Goal: Transaction & Acquisition: Purchase product/service

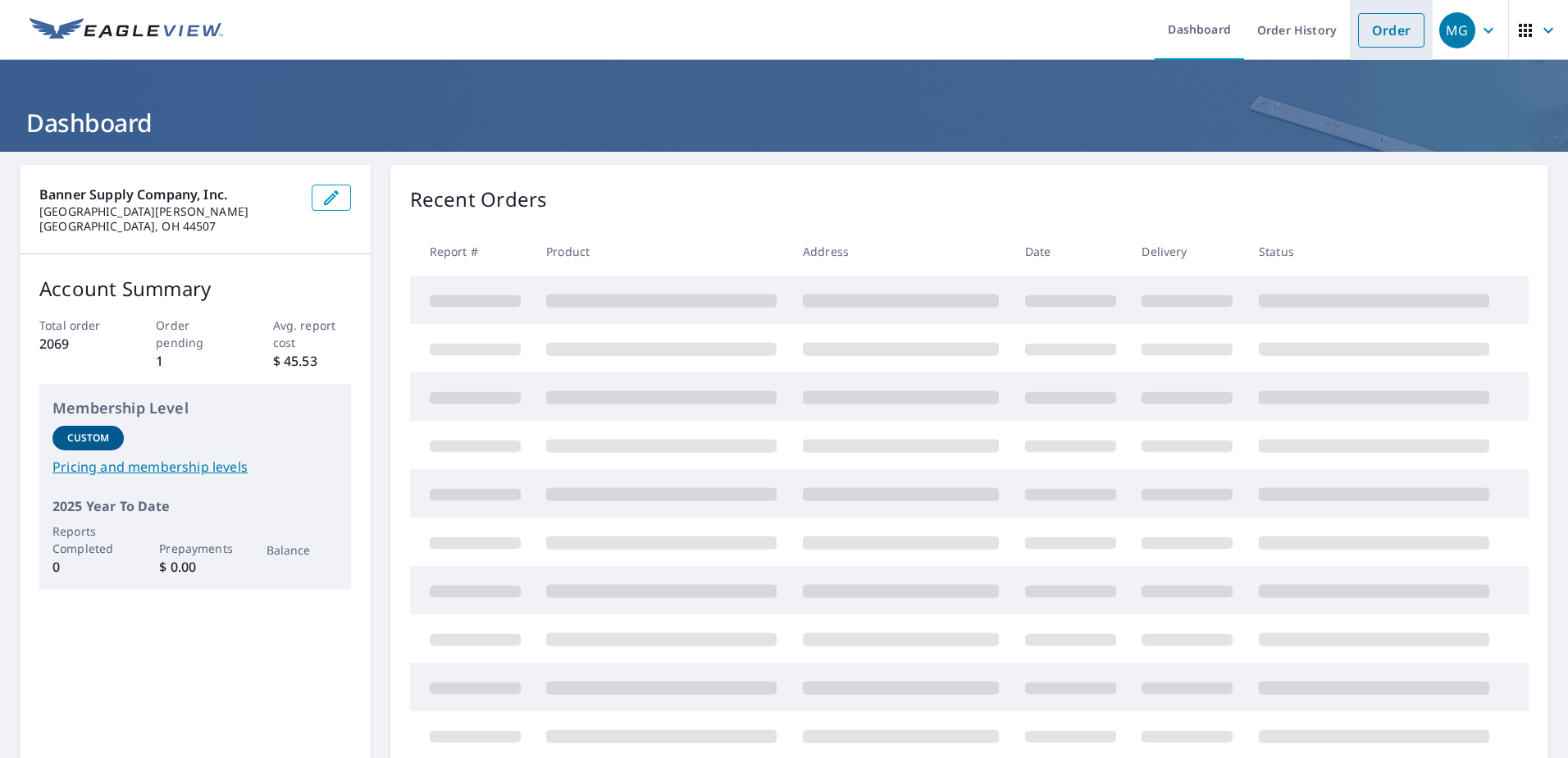
click at [1387, 32] on link "Order" at bounding box center [1391, 31] width 67 height 35
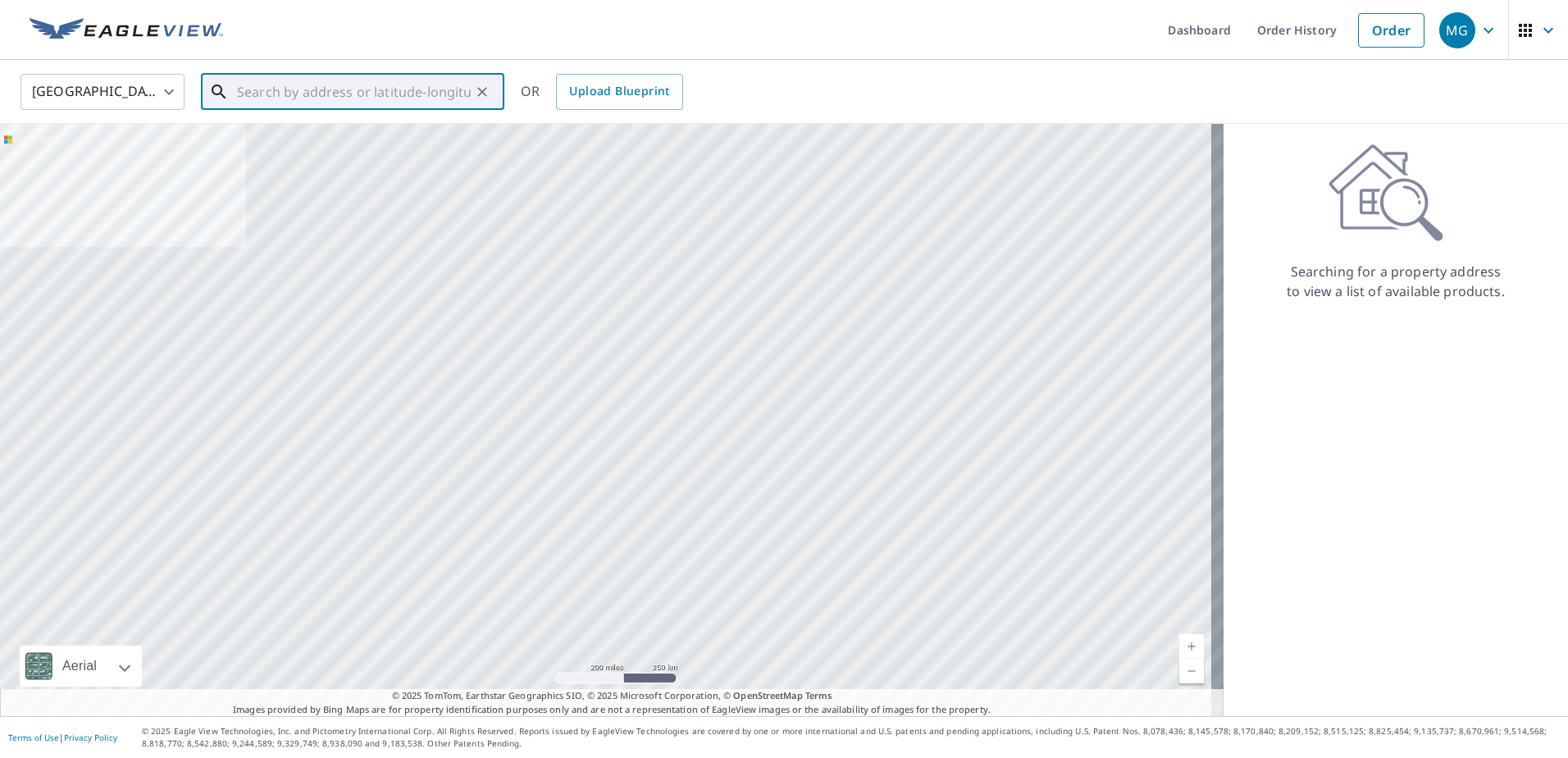
paste input "[STREET_ADDRESS][US_STATE]"
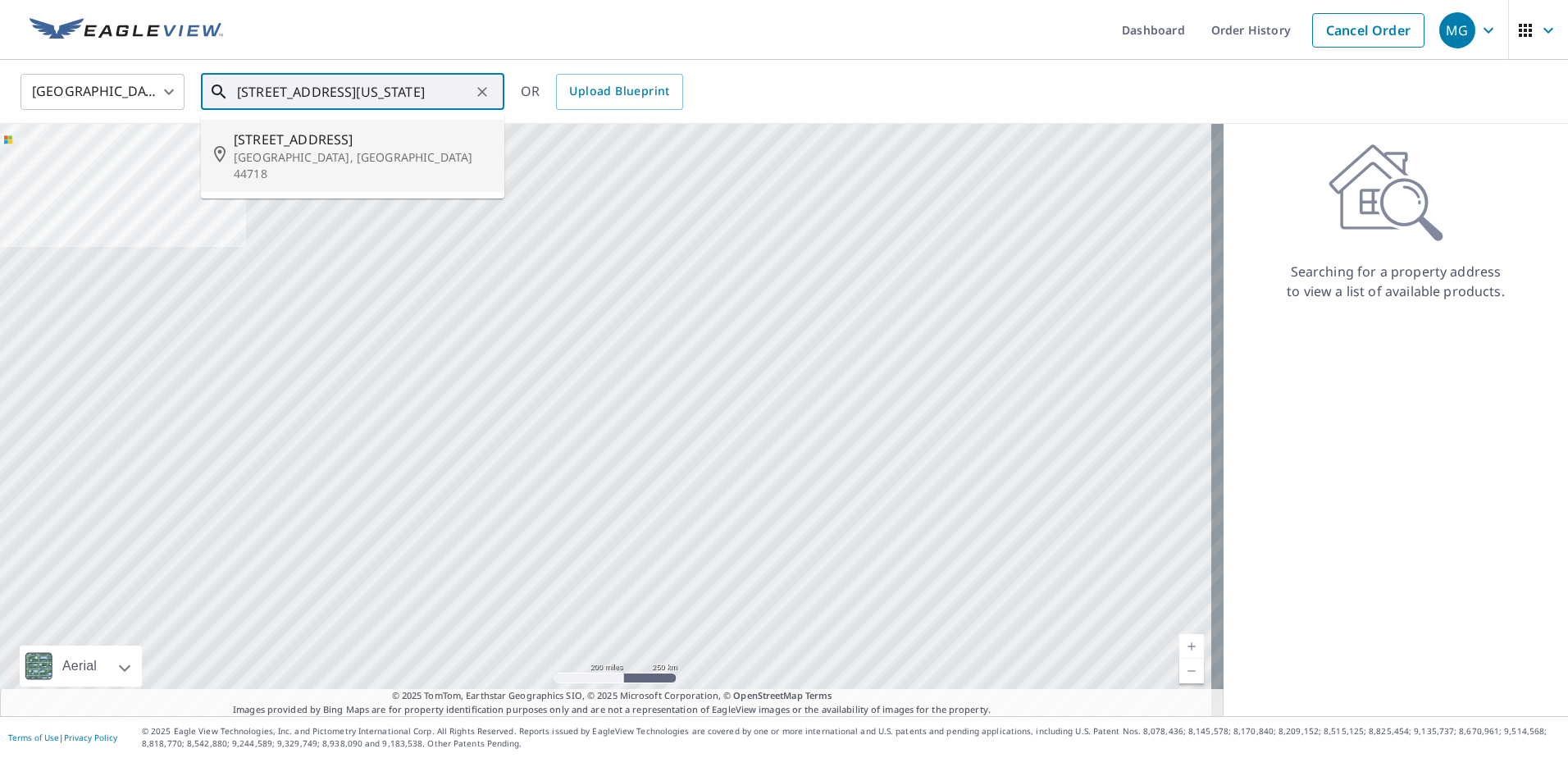
click at [268, 136] on span "[STREET_ADDRESS]" at bounding box center [362, 139] width 258 height 19
type input "[STREET_ADDRESS]"
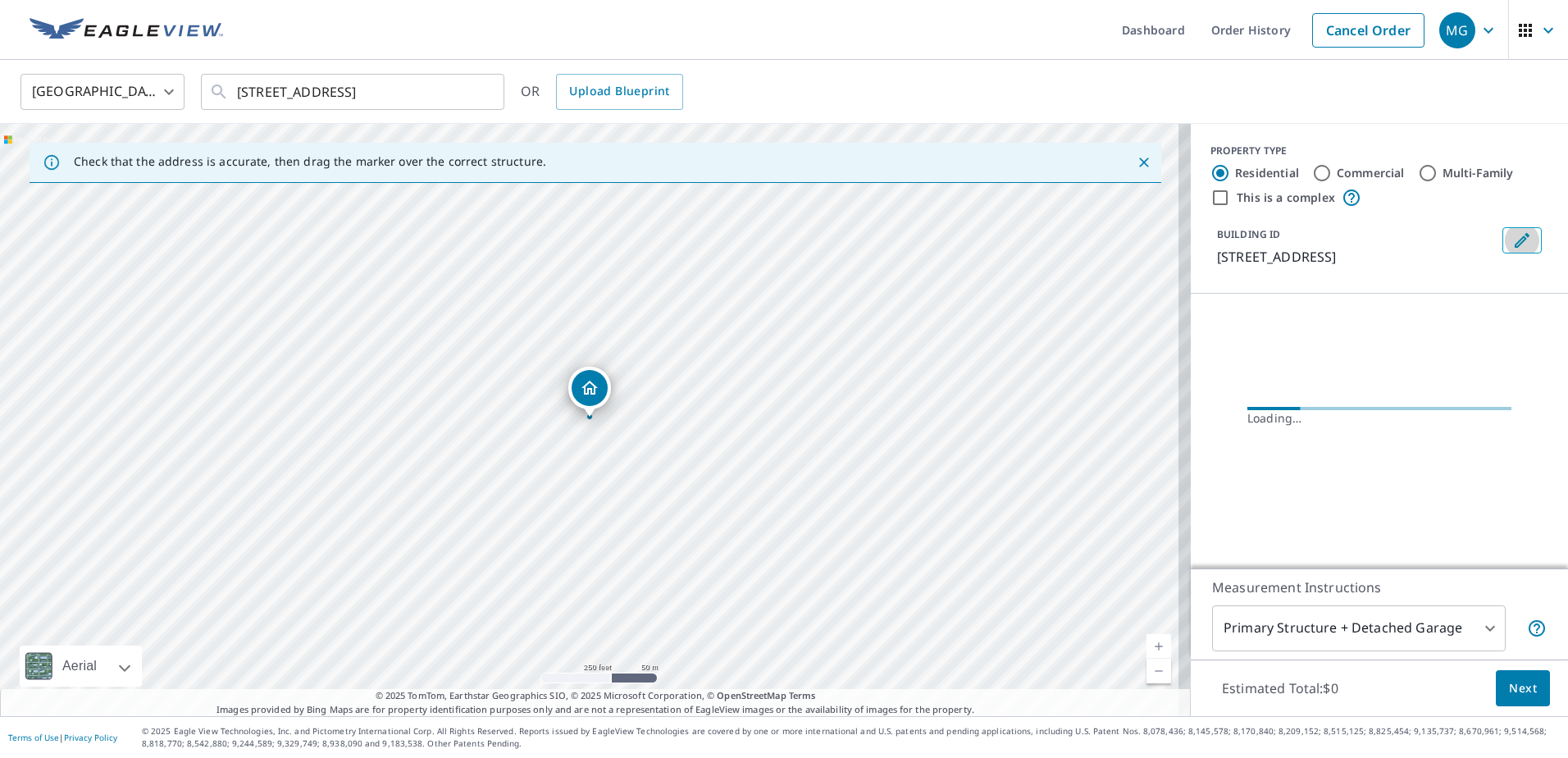
click at [1513, 233] on icon "Edit building 1" at bounding box center [1522, 240] width 19 height 19
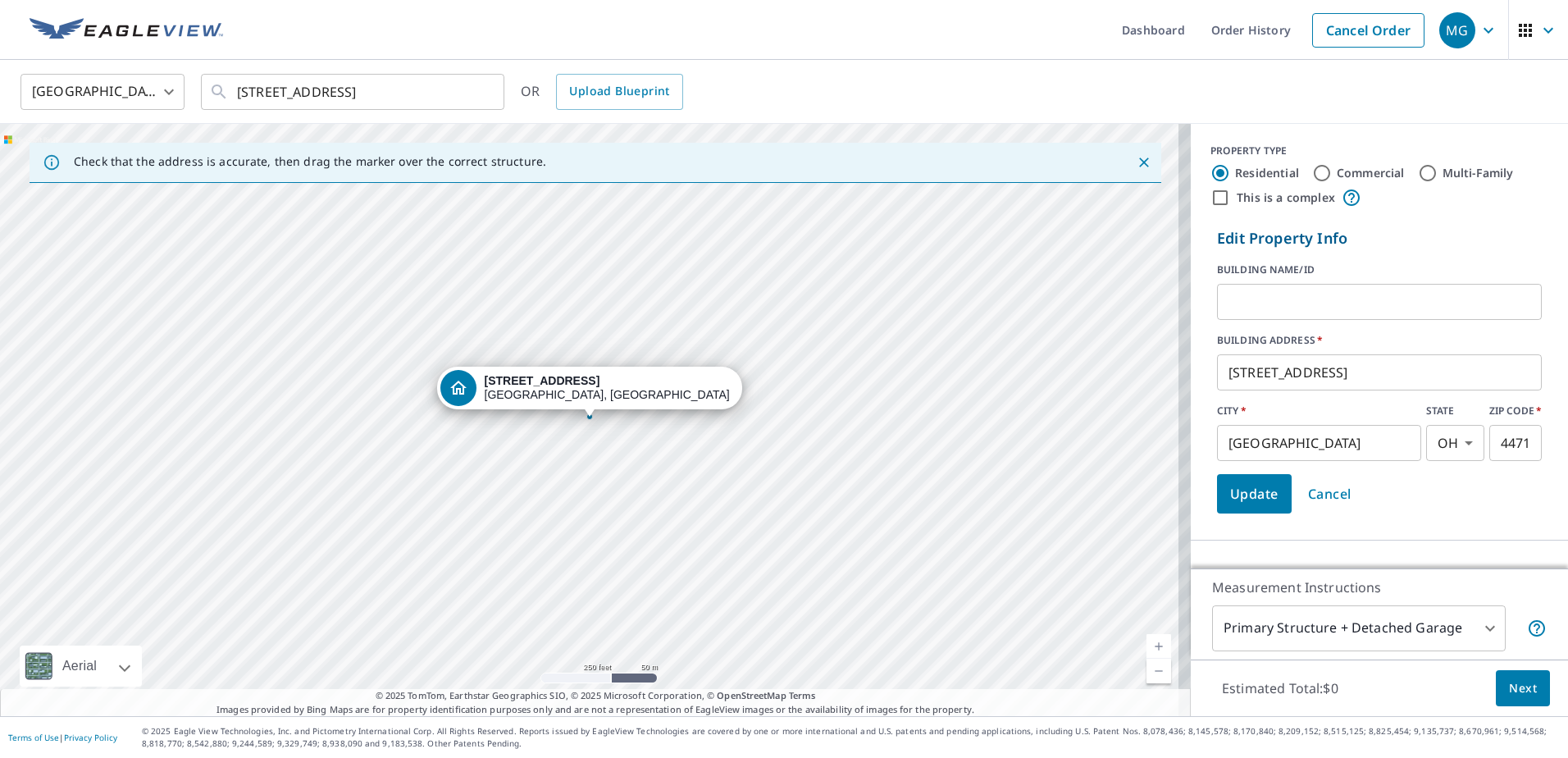
click at [1261, 307] on input "text" at bounding box center [1379, 301] width 324 height 45
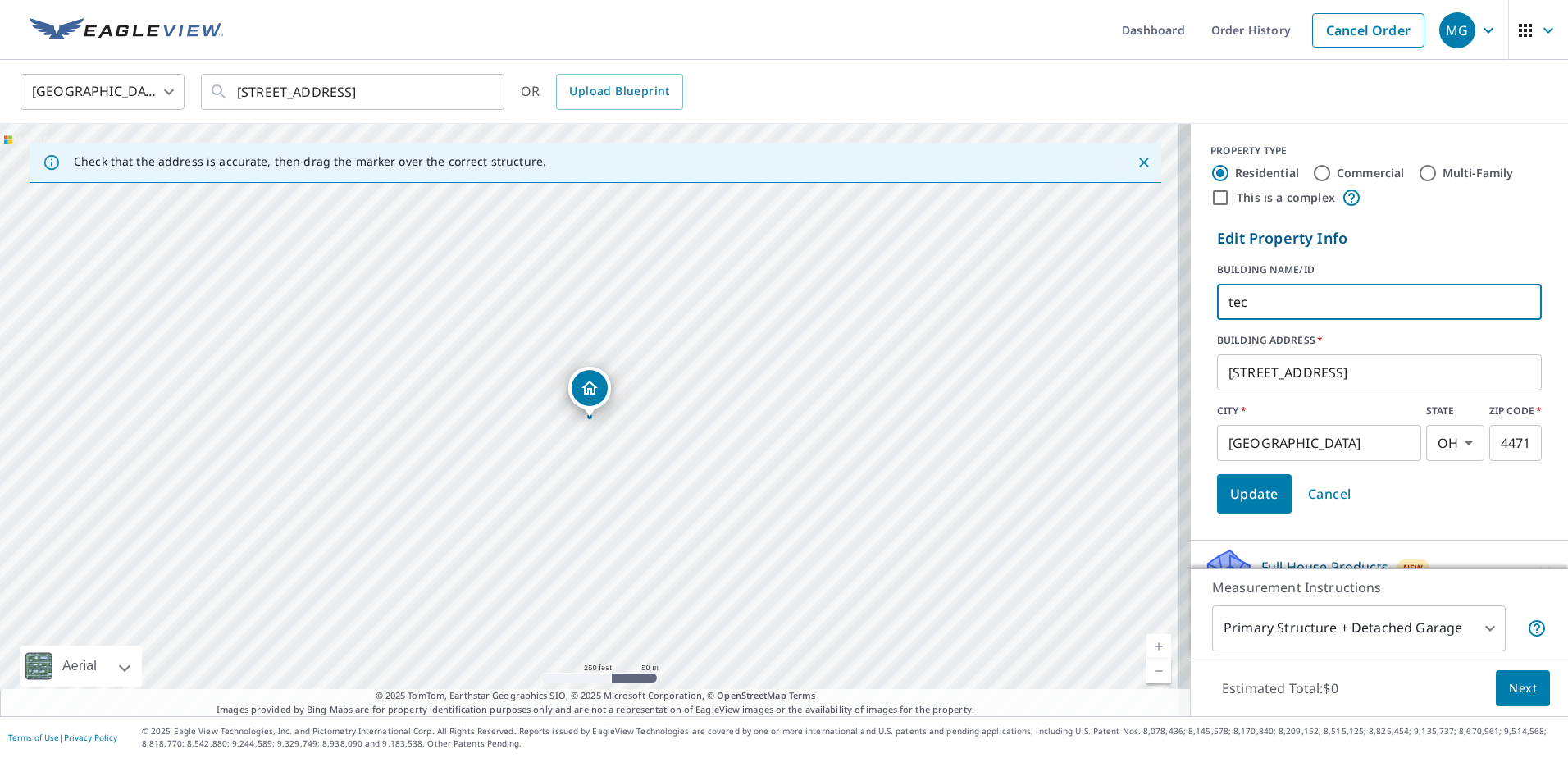
type input "TEC"
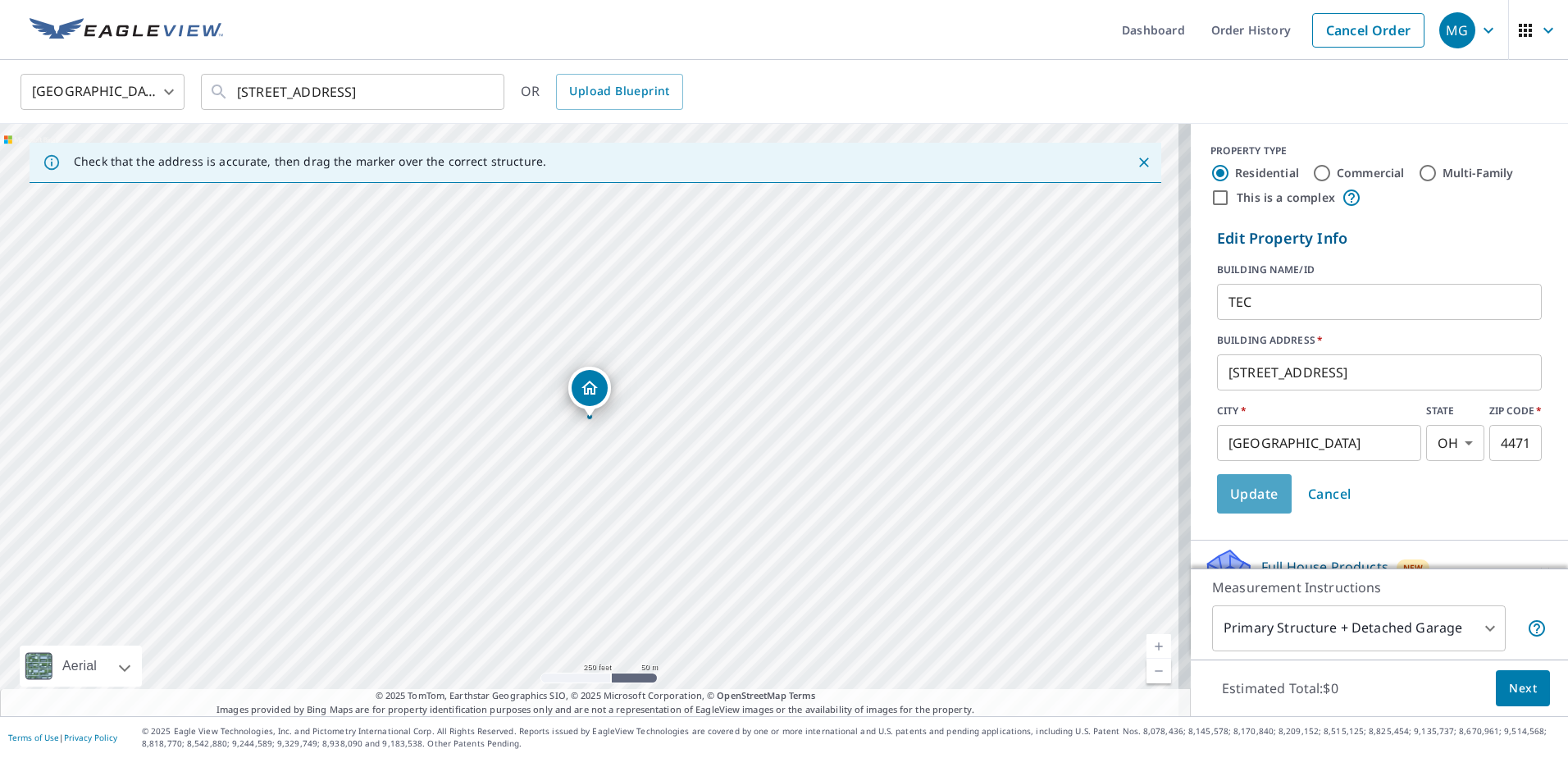
click at [1234, 496] on span "Update" at bounding box center [1254, 494] width 48 height 23
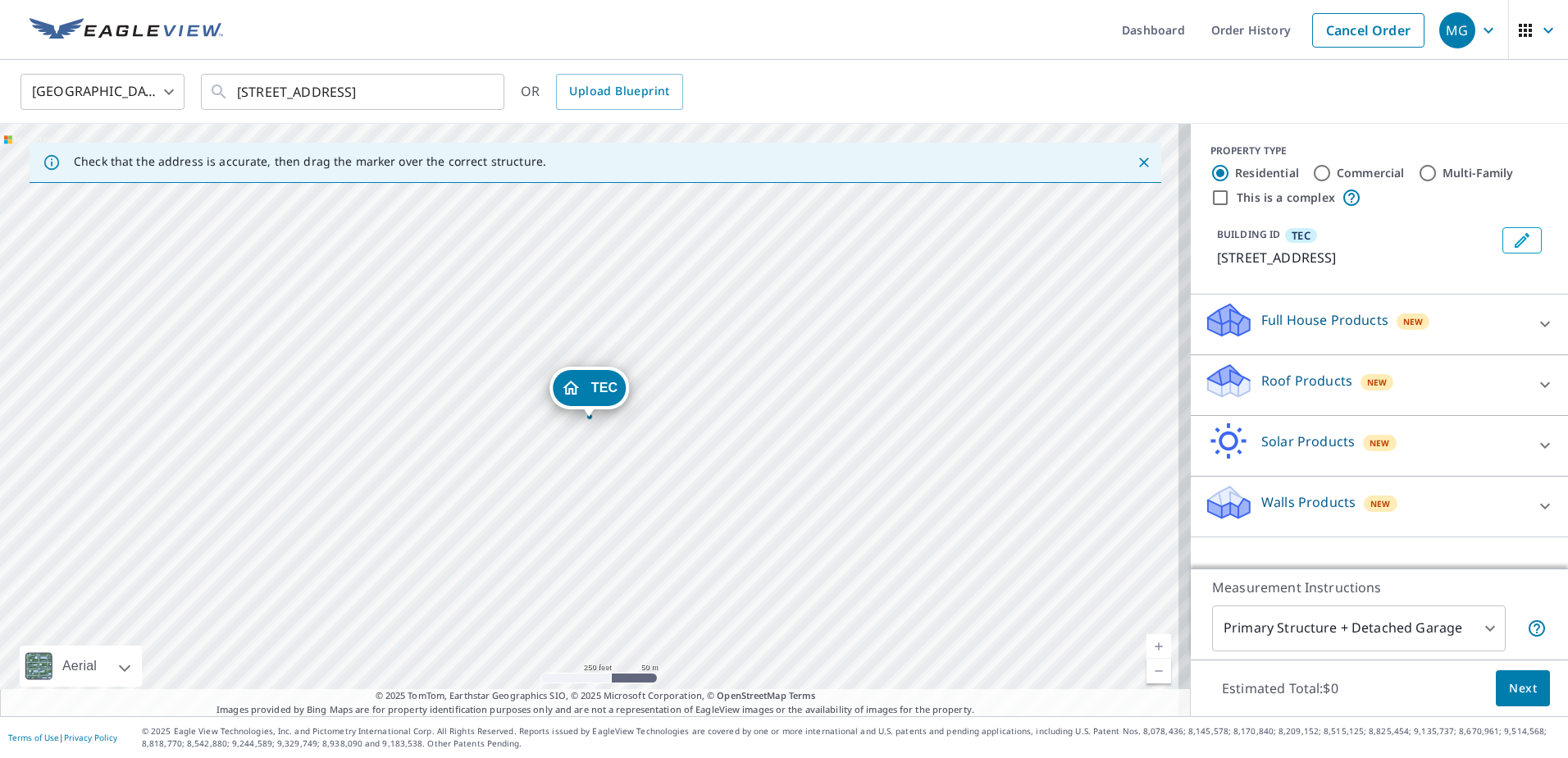
click at [1277, 378] on p "Roof Products" at bounding box center [1307, 380] width 91 height 19
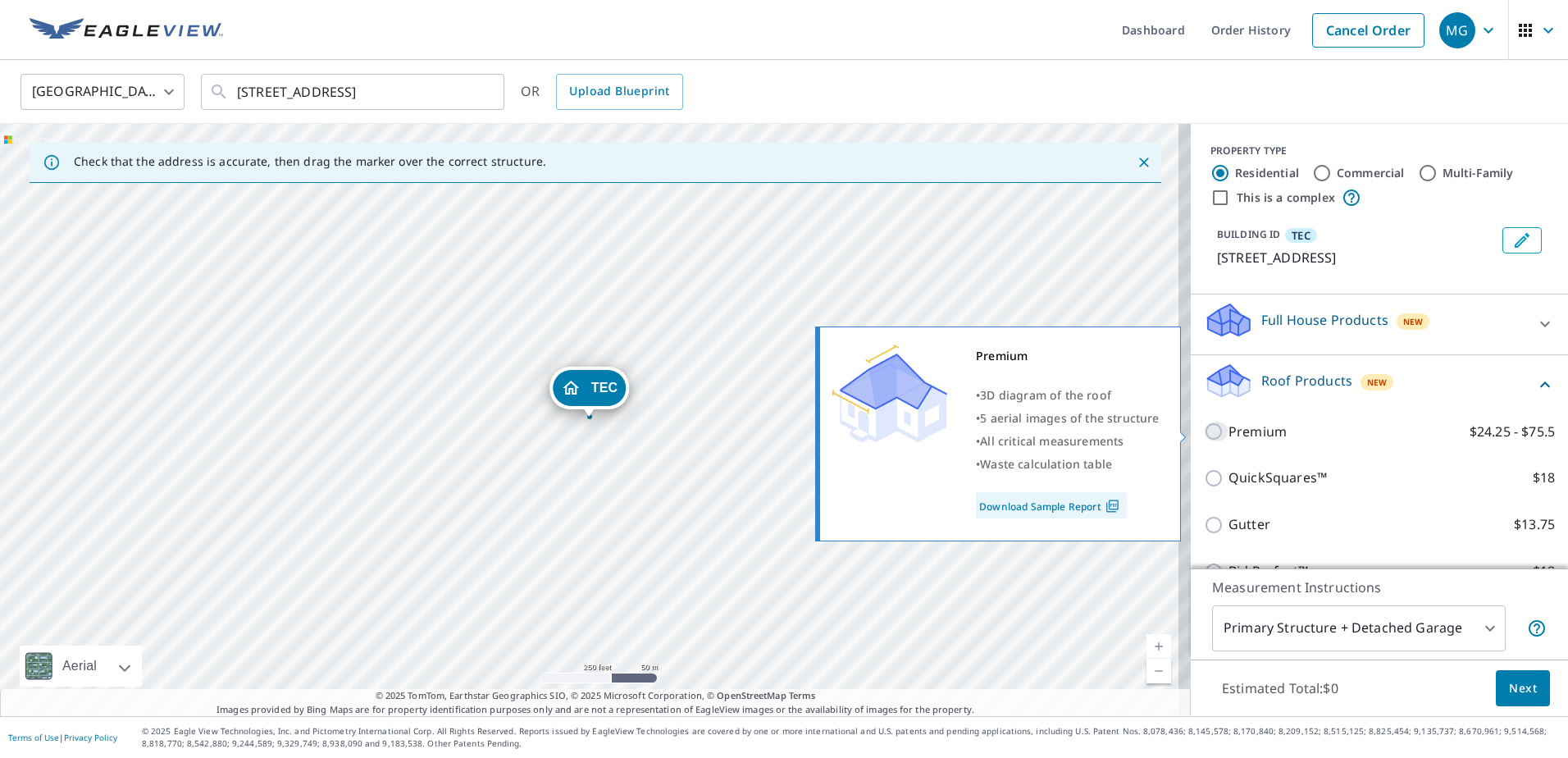
drag, startPoint x: 1200, startPoint y: 426, endPoint x: 1224, endPoint y: 500, distance: 77.8
click at [1204, 426] on input "Premium $24.25 - $75.5" at bounding box center [1215, 431] width 24 height 19
checkbox input "true"
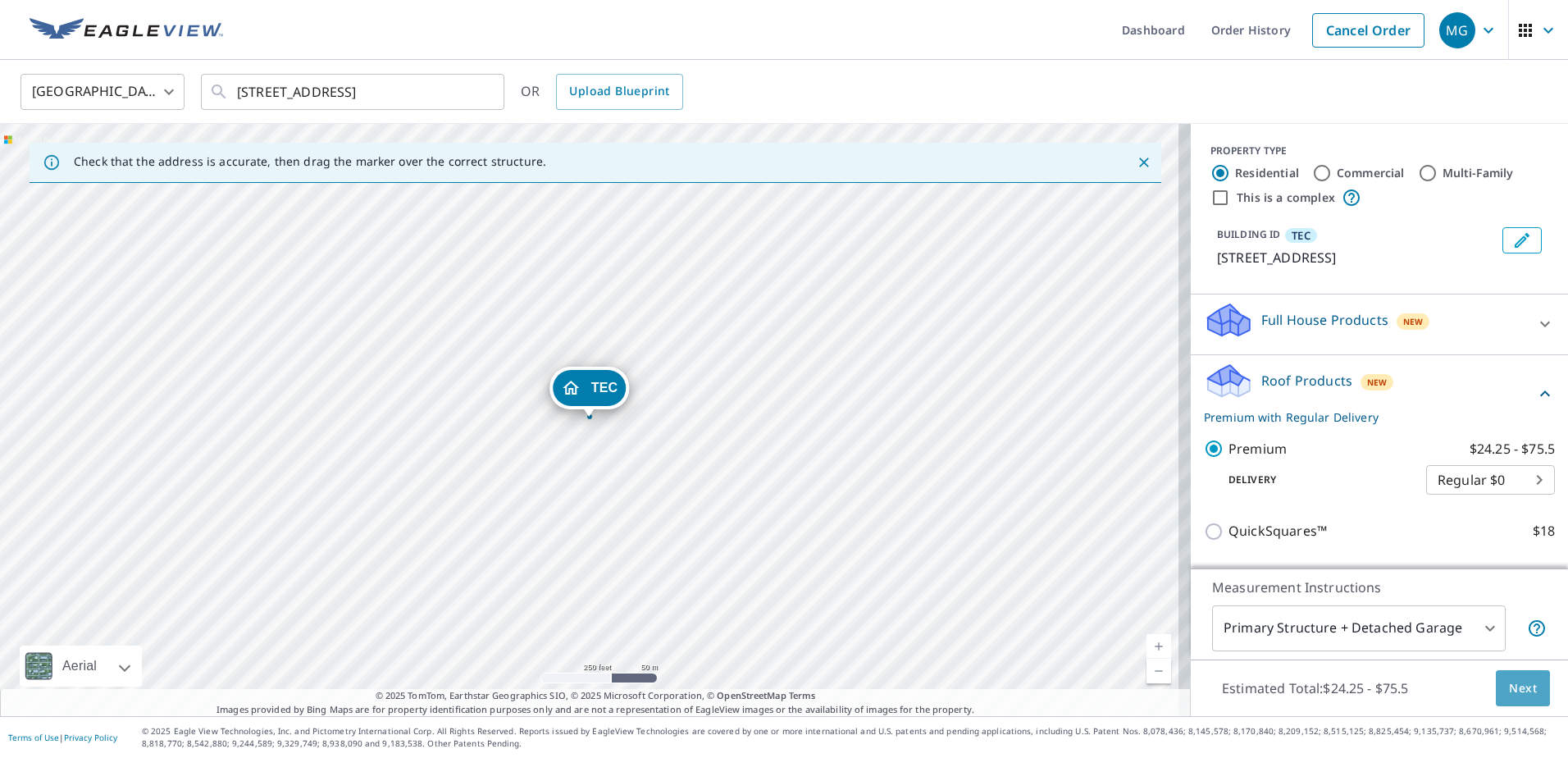
click at [1509, 686] on span "Next" at bounding box center [1522, 687] width 28 height 20
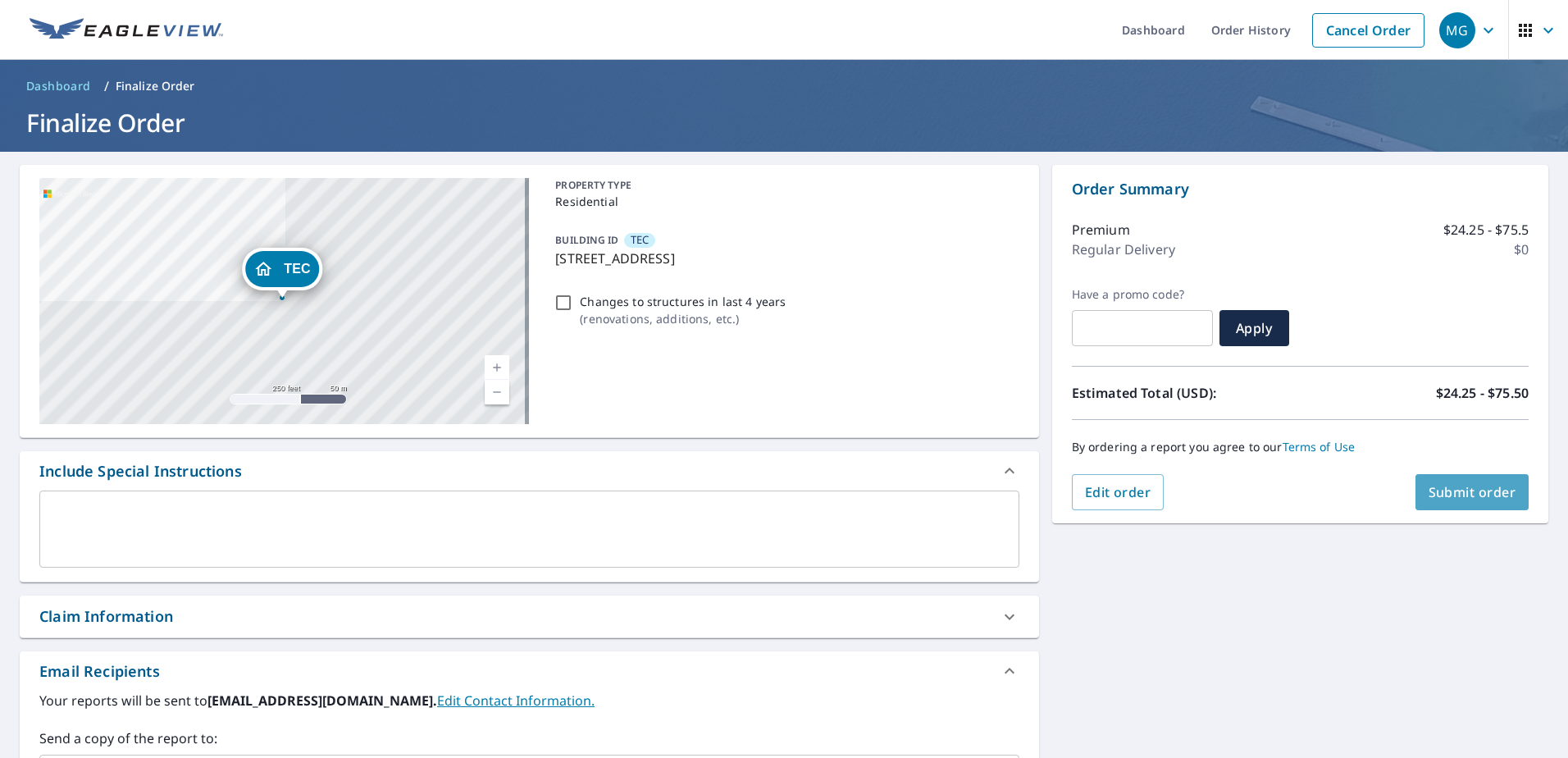
click at [1454, 496] on span "Submit order" at bounding box center [1472, 492] width 88 height 18
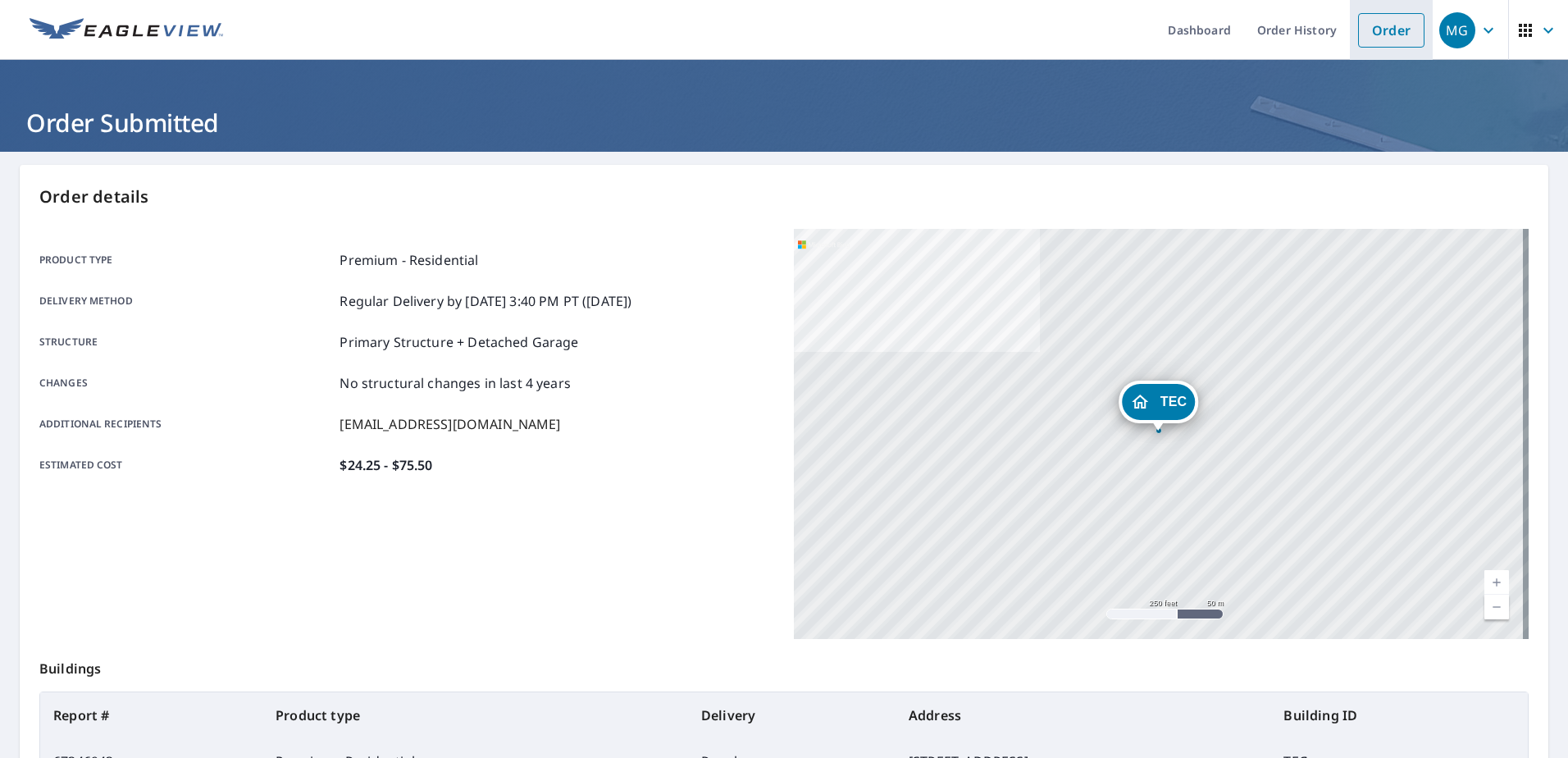
click at [1370, 28] on link "Order" at bounding box center [1391, 31] width 67 height 35
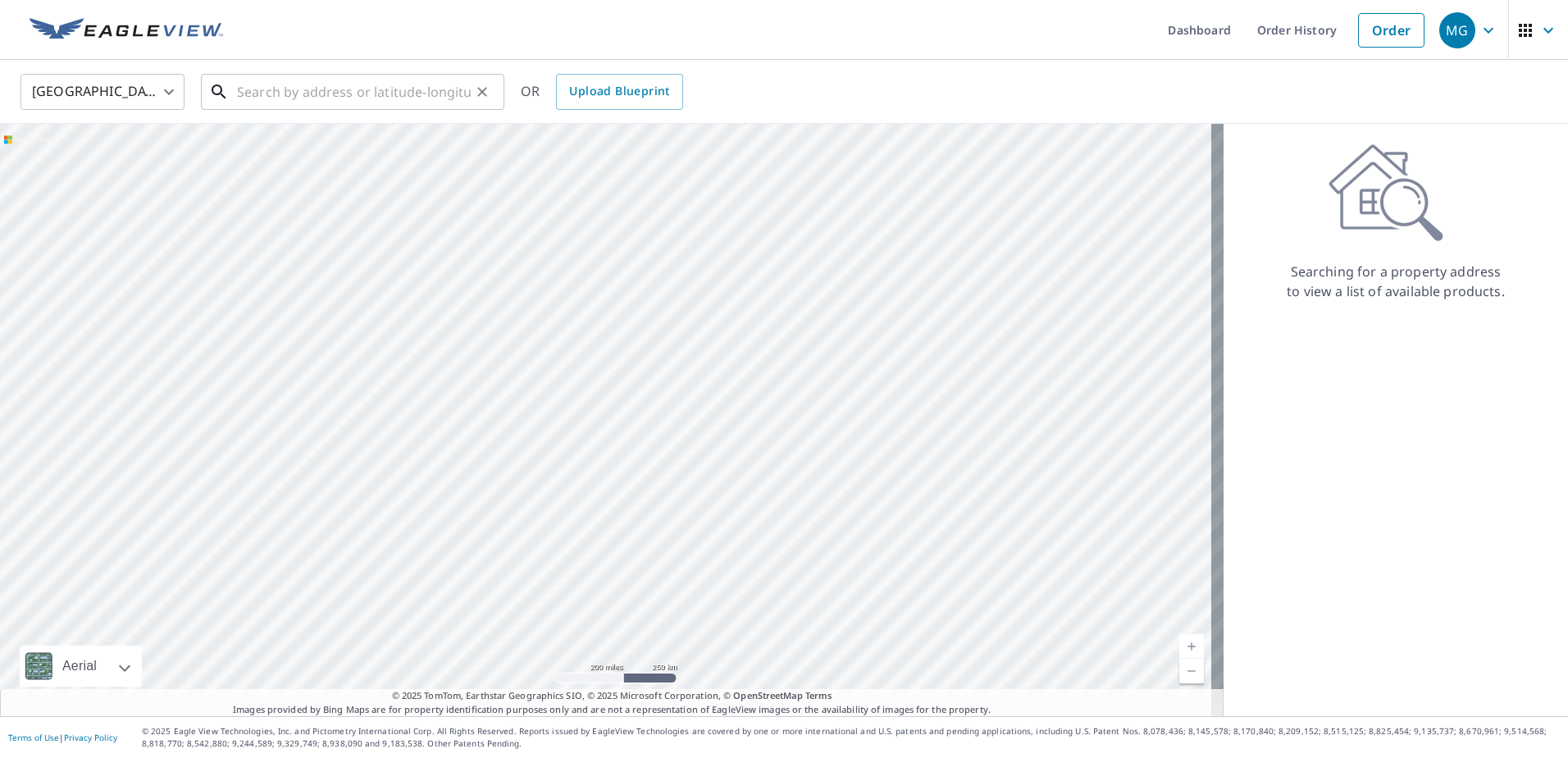
click at [332, 96] on input "text" at bounding box center [354, 91] width 233 height 45
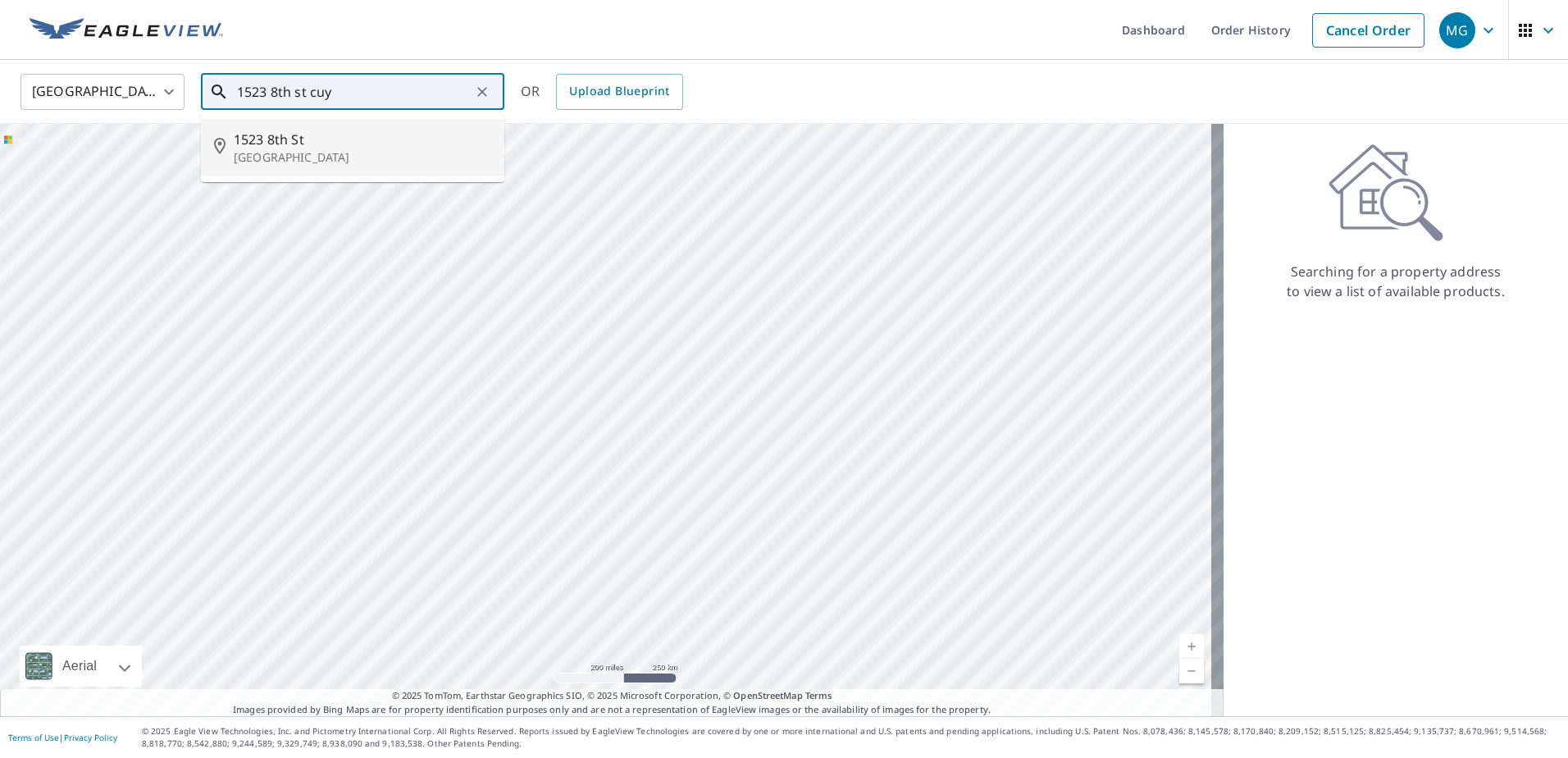
click at [272, 145] on span "1523 8th St" at bounding box center [362, 139] width 258 height 19
type input "[STREET_ADDRESS]"
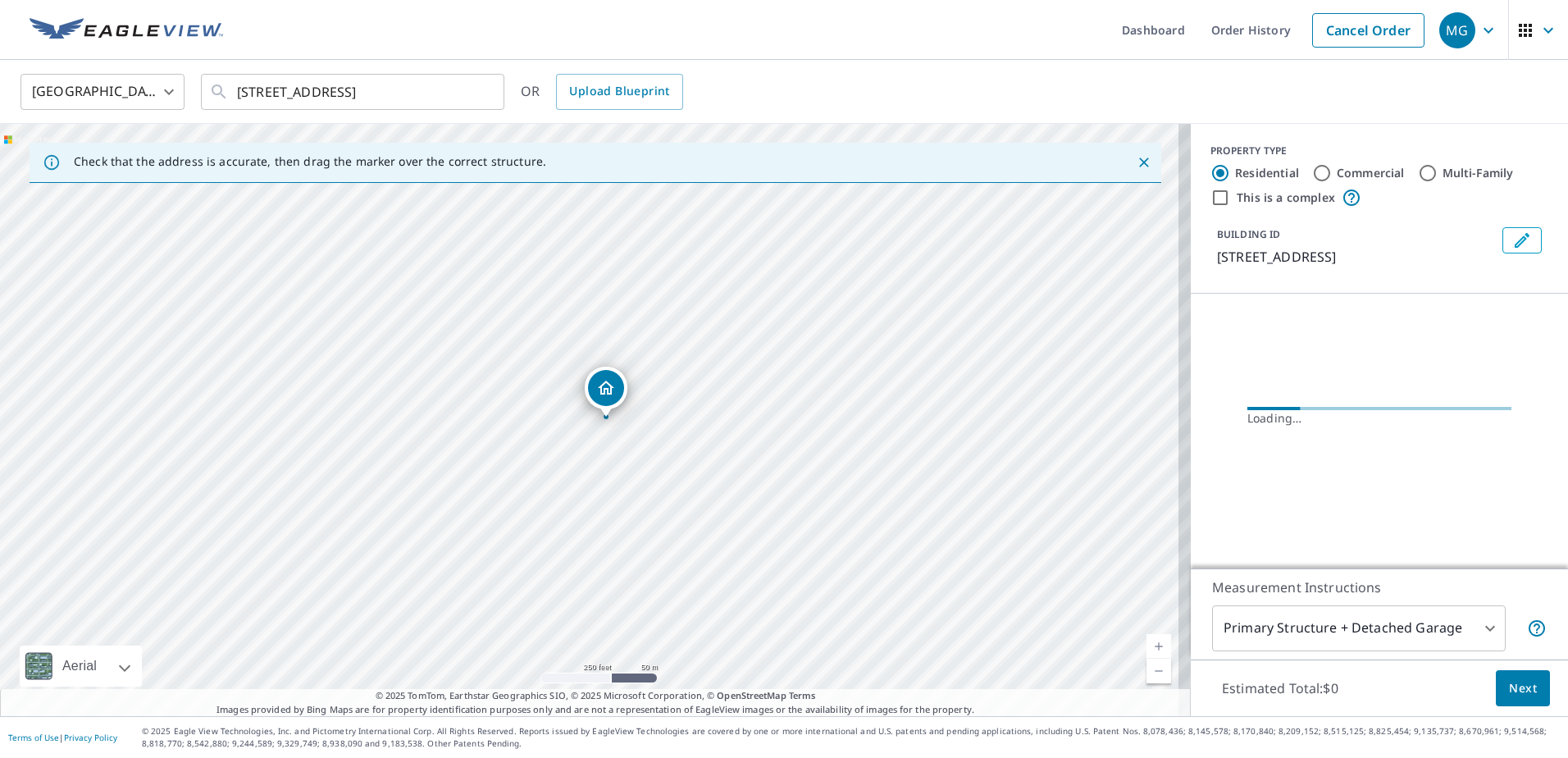
click at [1515, 240] on icon "Edit building 1" at bounding box center [1522, 240] width 15 height 15
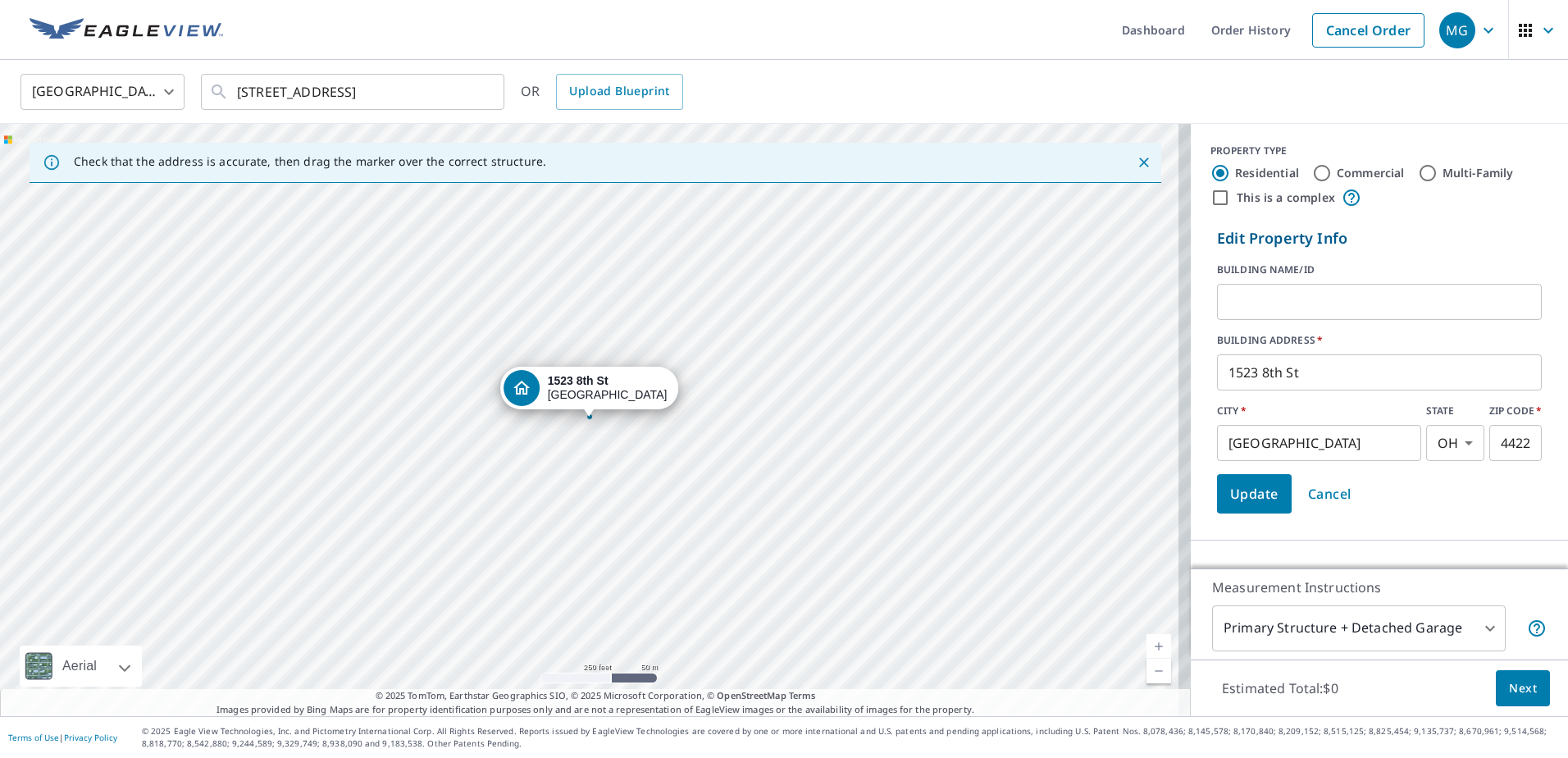
click at [1274, 303] on input "text" at bounding box center [1379, 301] width 324 height 45
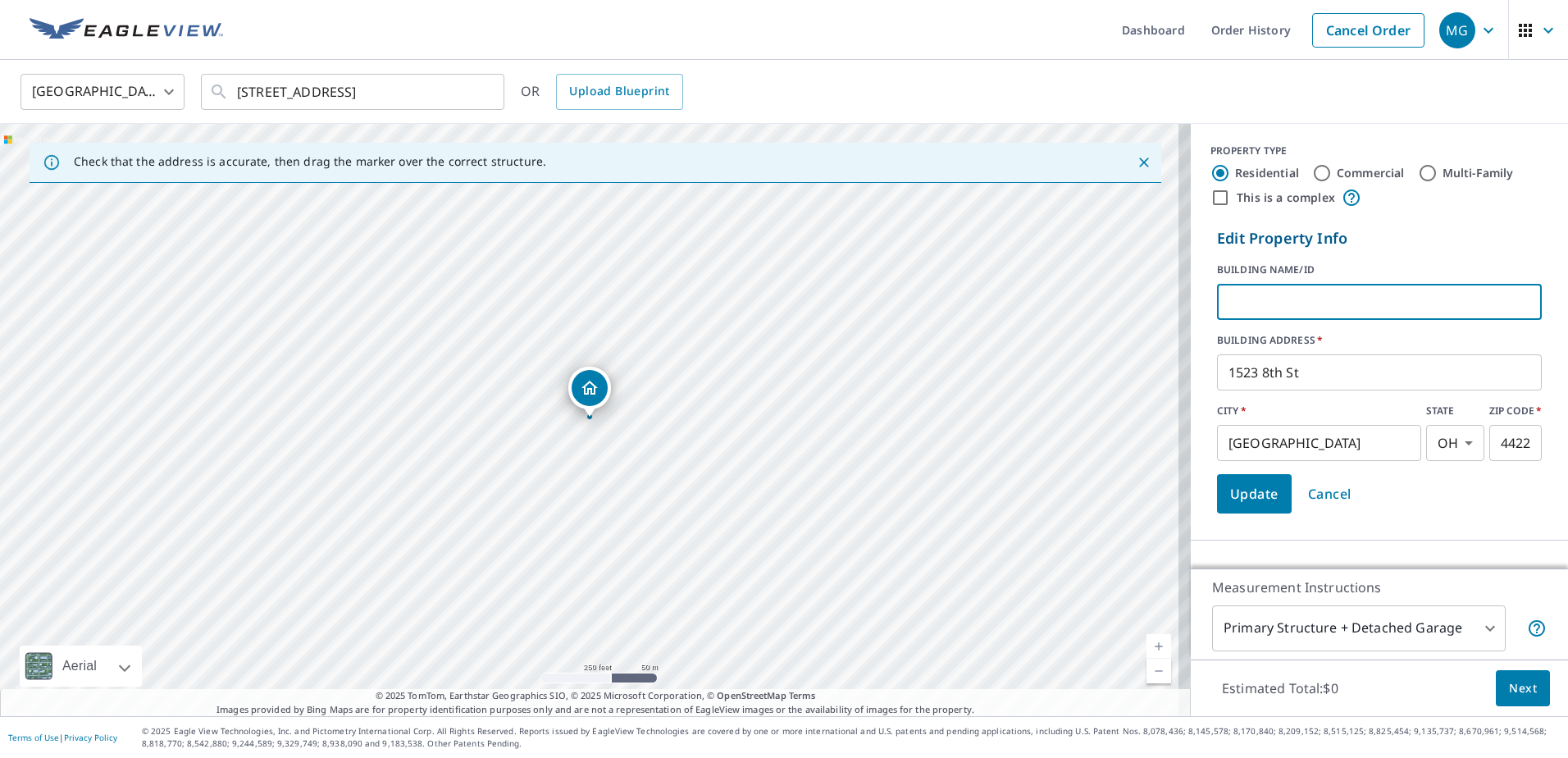
type input "bronco"
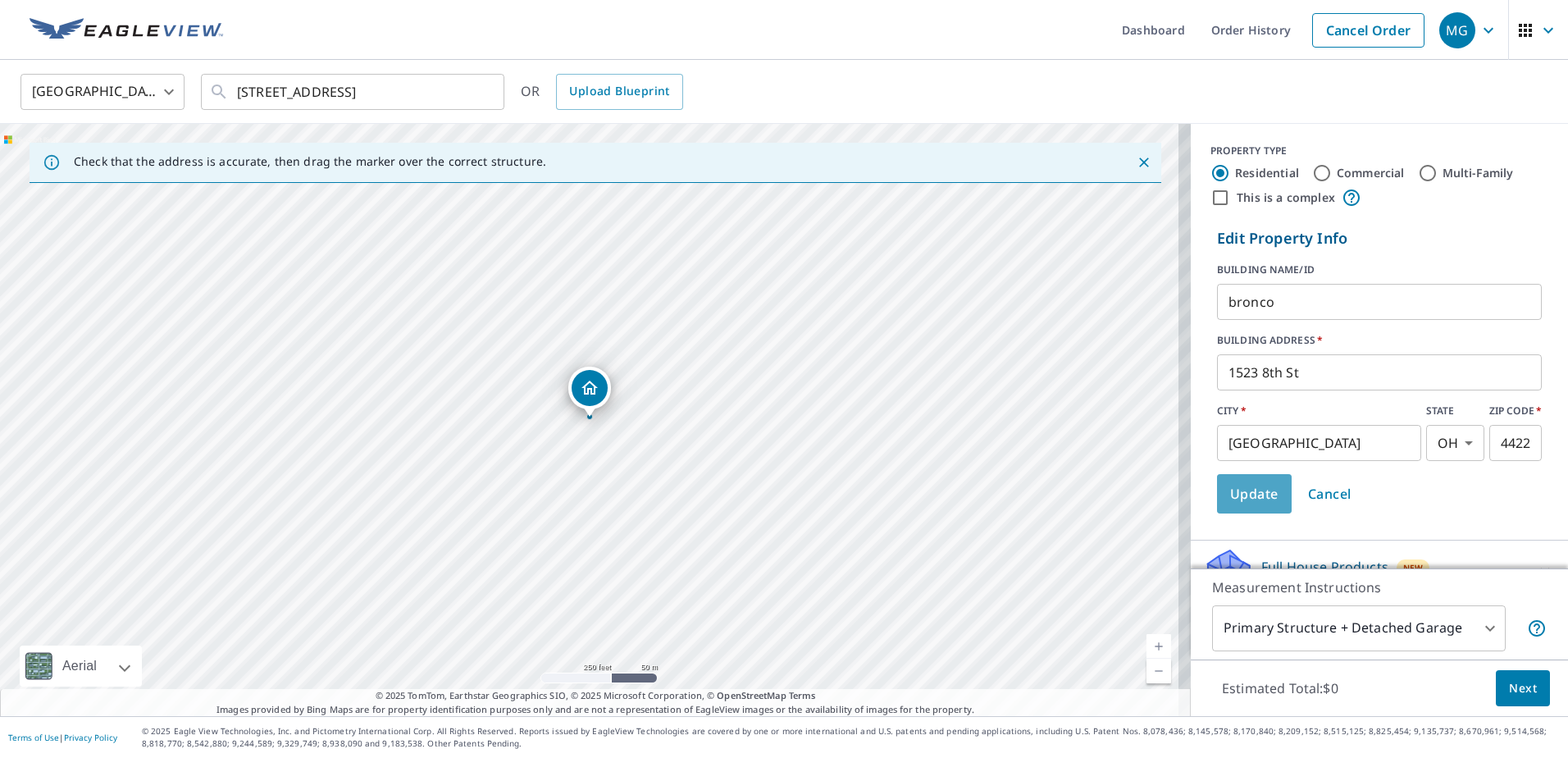
click at [1244, 504] on button "Update" at bounding box center [1254, 494] width 75 height 40
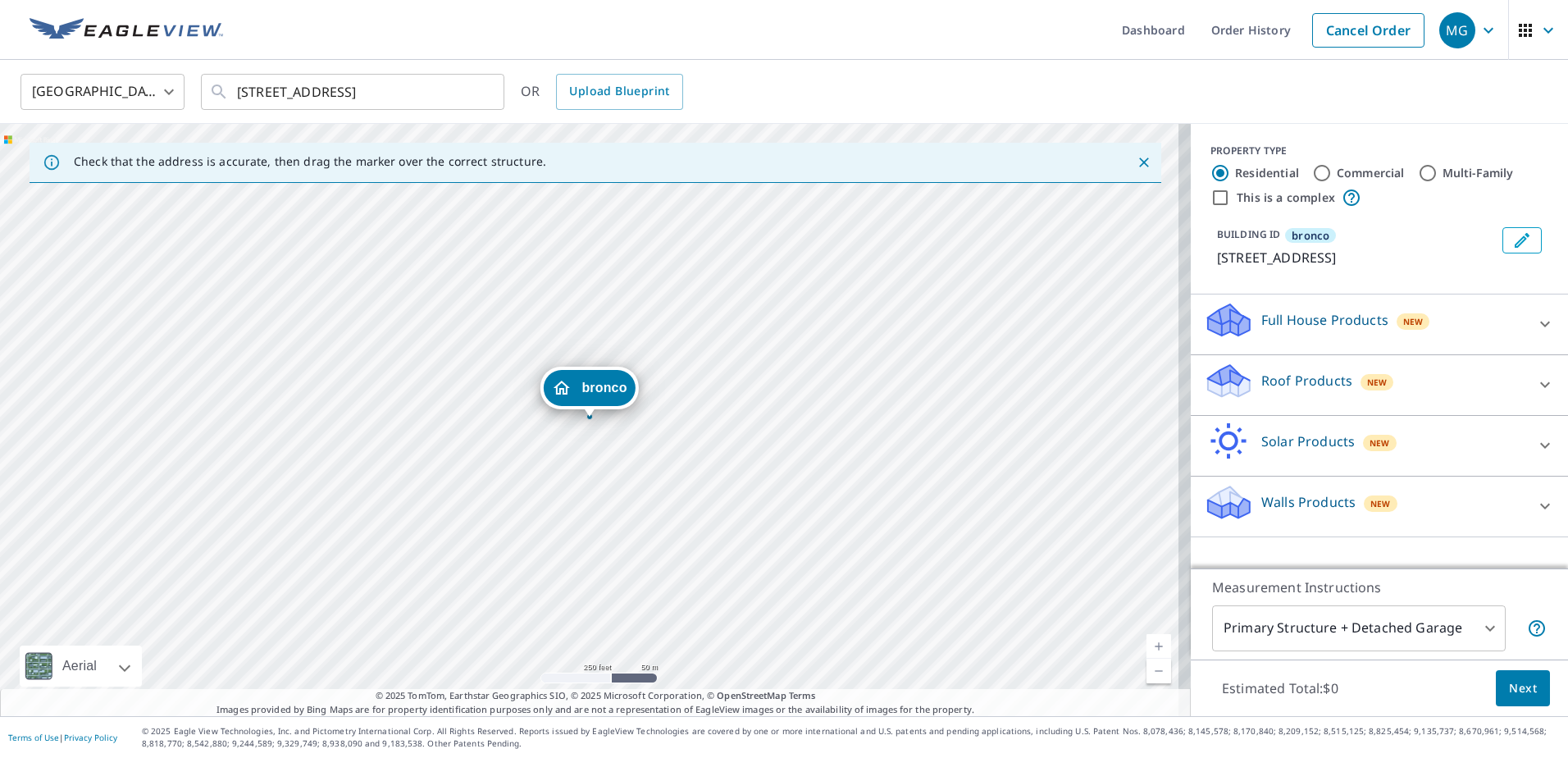
click at [1268, 378] on p "Roof Products" at bounding box center [1307, 380] width 91 height 19
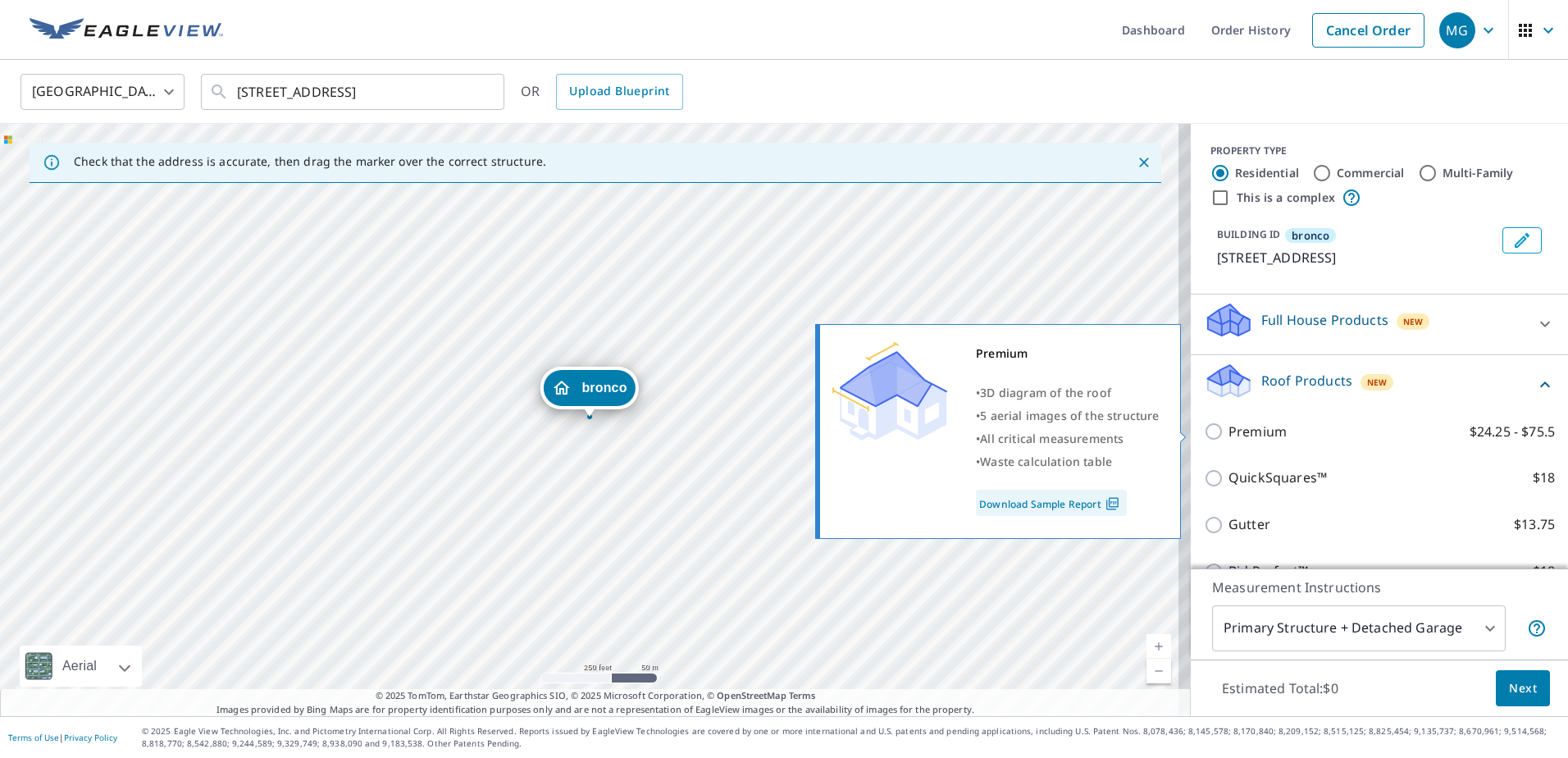
click at [1204, 424] on input "Premium $24.25 - $75.5" at bounding box center [1215, 431] width 24 height 19
checkbox input "true"
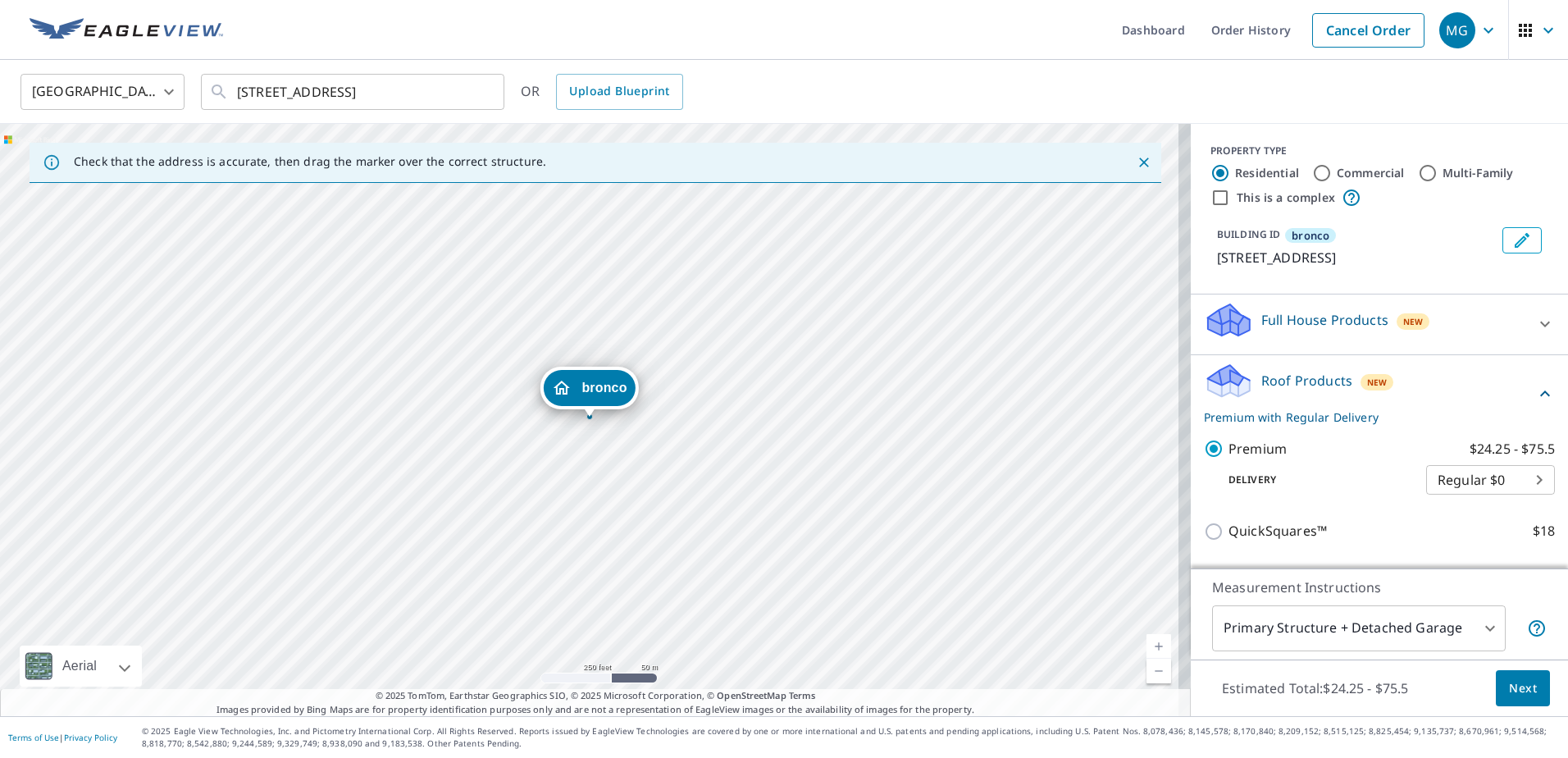
click at [1509, 681] on span "Next" at bounding box center [1522, 687] width 28 height 20
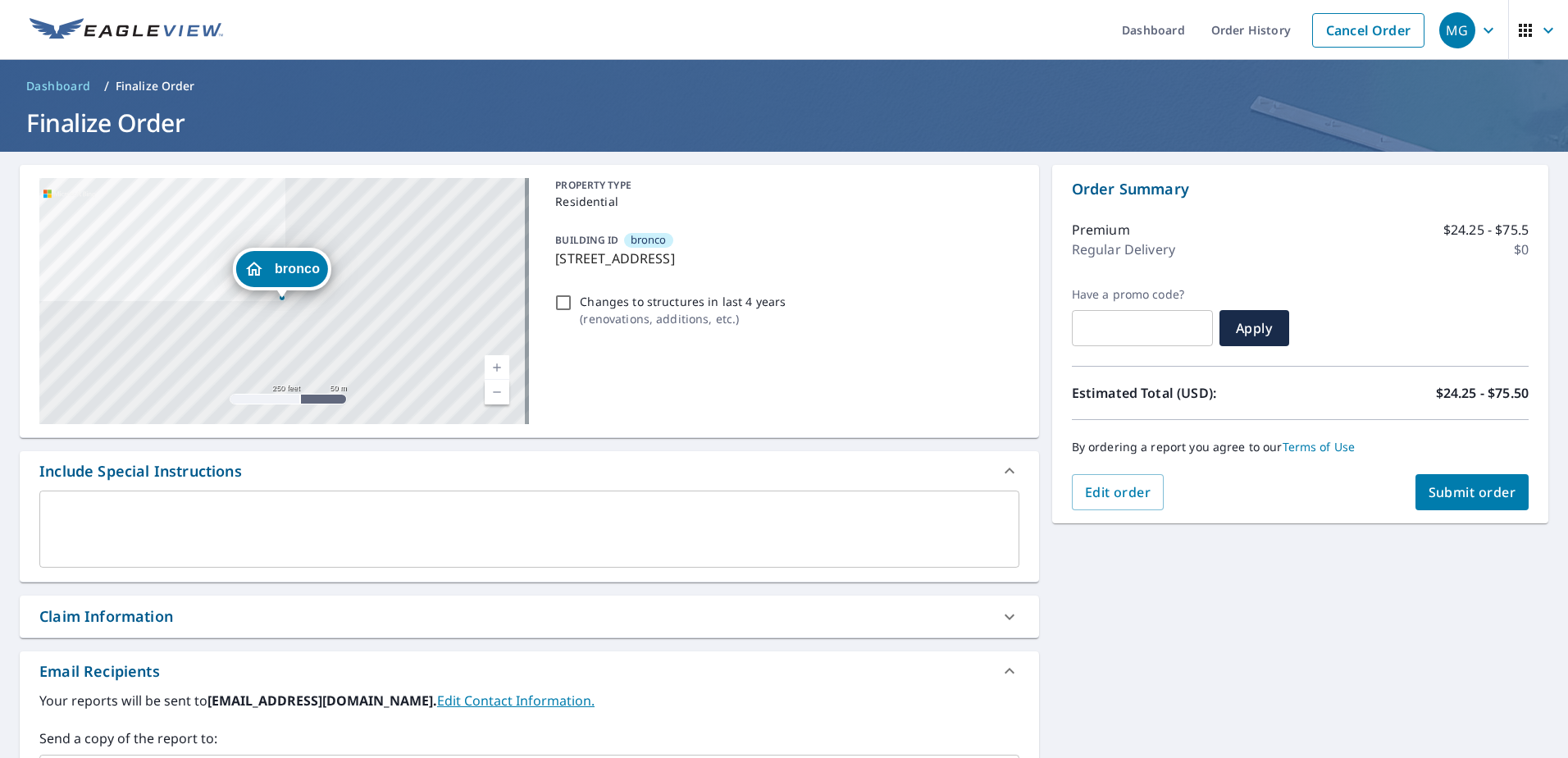
click at [1461, 496] on span "Submit order" at bounding box center [1472, 492] width 88 height 18
